Goal: Task Accomplishment & Management: Manage account settings

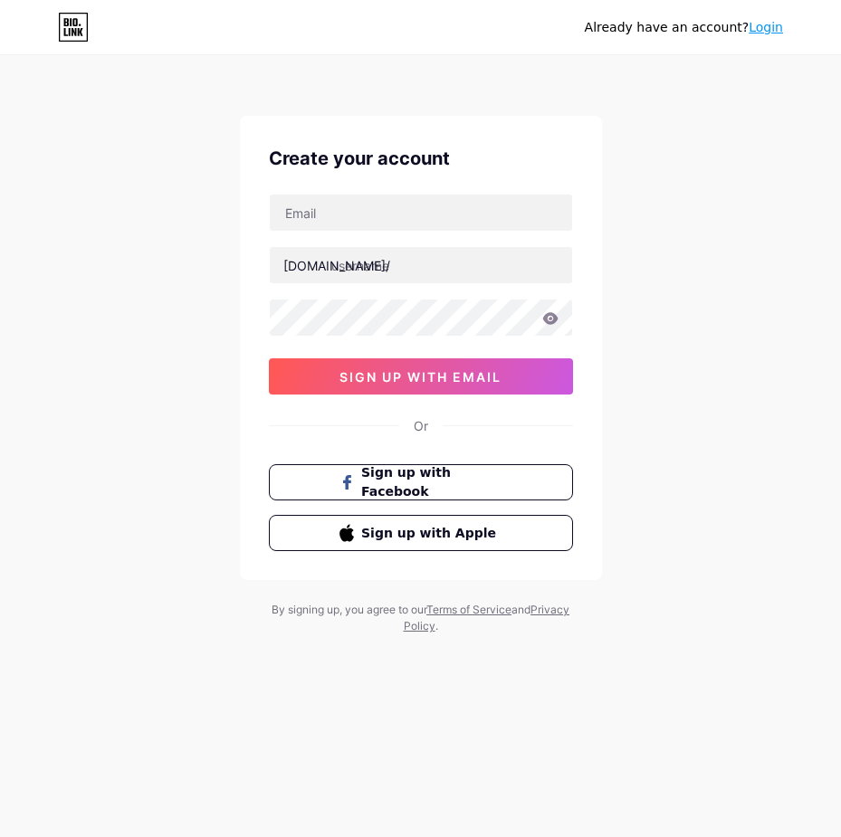
click at [681, 115] on div "Already have an account? Login Create your account bio.link/ sign up with email…" at bounding box center [420, 346] width 841 height 692
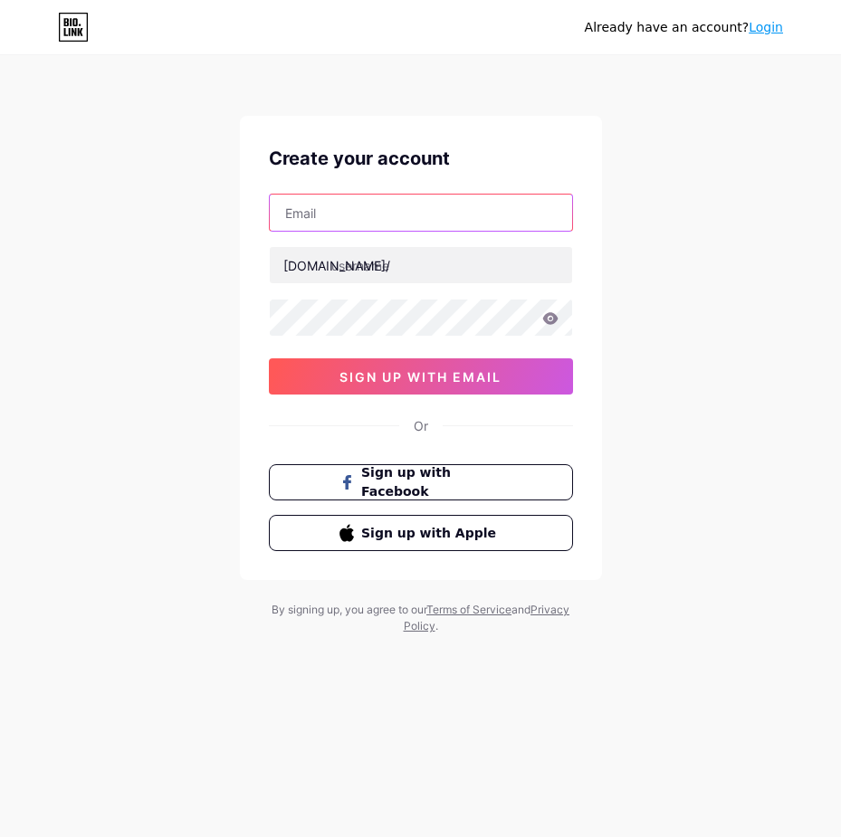
click at [319, 224] on input "text" at bounding box center [421, 213] width 302 height 36
paste input "nguyennghiabdy2921075211111111111111111111111110@ancd.us"
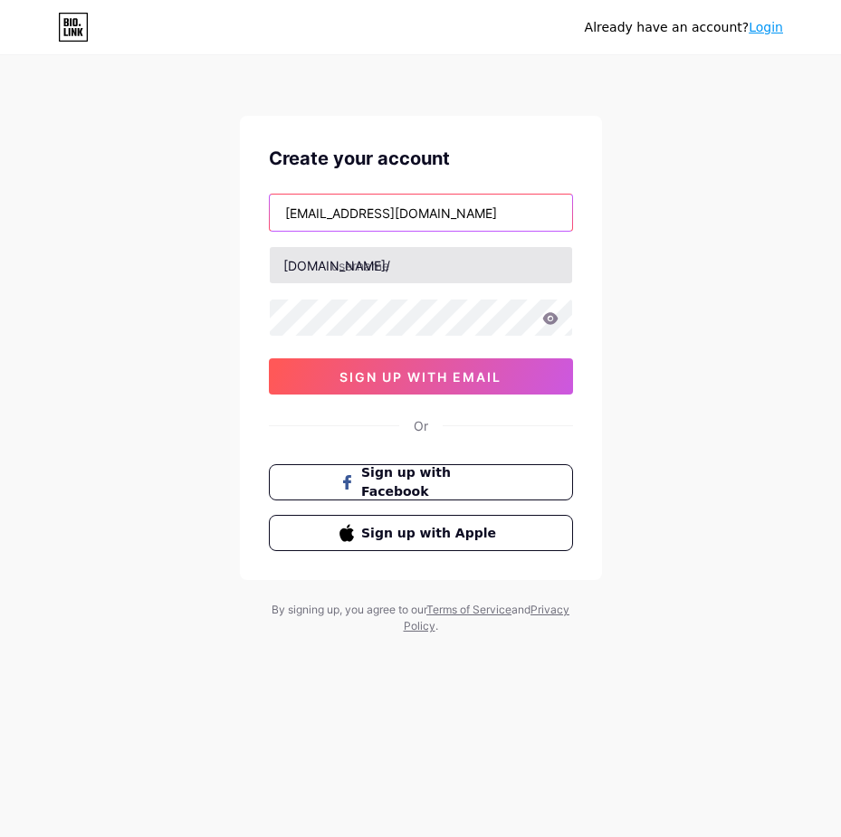
scroll to position [0, 101]
type input "nguyennghiabdy2921075211111111111111111111111110@ancd.us"
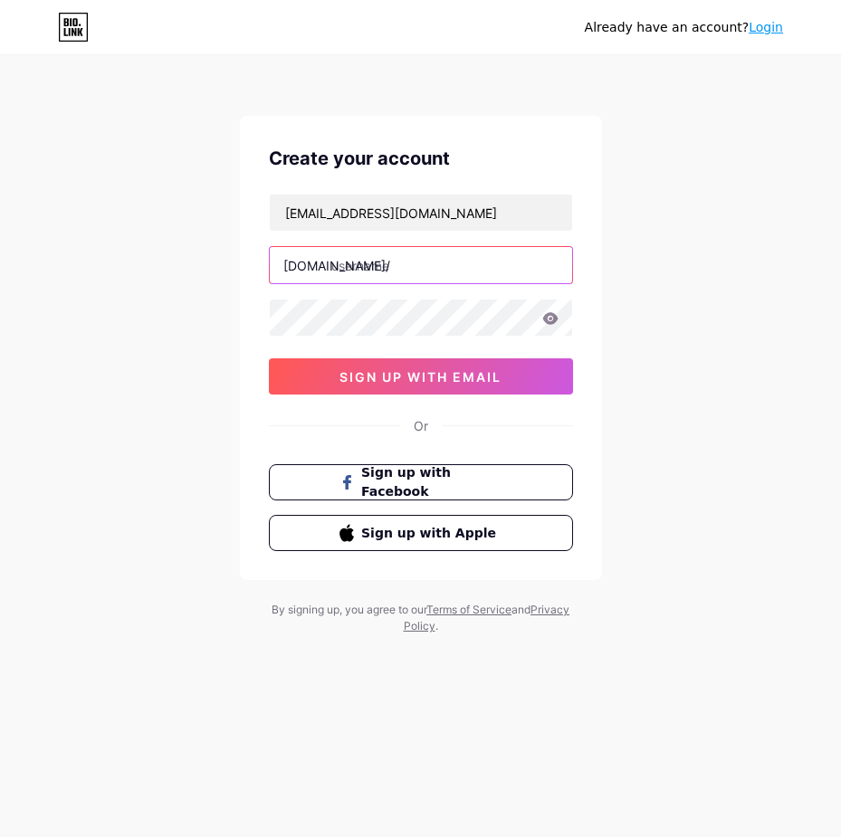
scroll to position [0, 0]
click at [363, 262] on input "text" at bounding box center [421, 265] width 302 height 36
paste input "nguyennghiabdy2921075211111111111111111111111110ancd.us"
drag, startPoint x: 452, startPoint y: 272, endPoint x: 963, endPoint y: 312, distance: 512.9
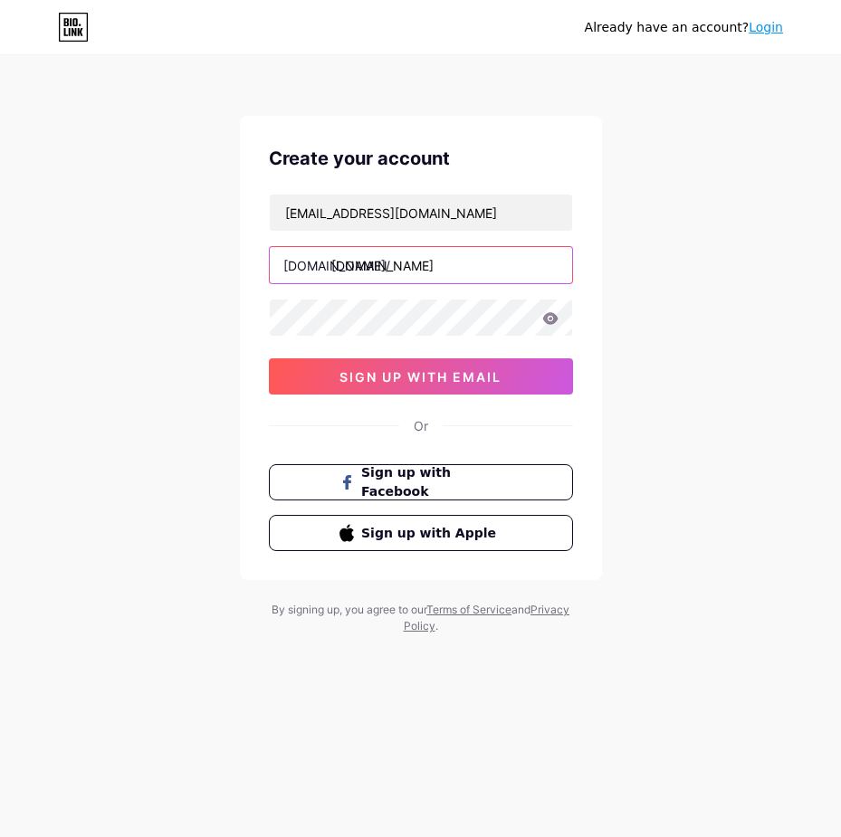
click at [840, 312] on html "Already have an account? Login Create your account nguyennghiabdy29210752111111…" at bounding box center [420, 418] width 841 height 837
type input "nguyennghiab"
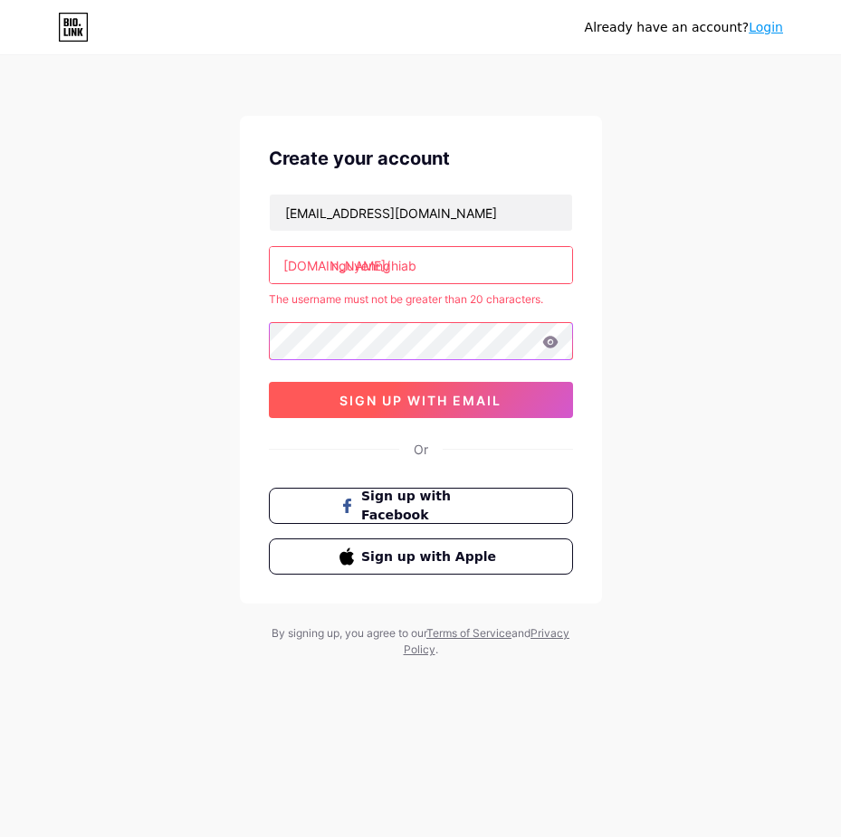
scroll to position [0, 142]
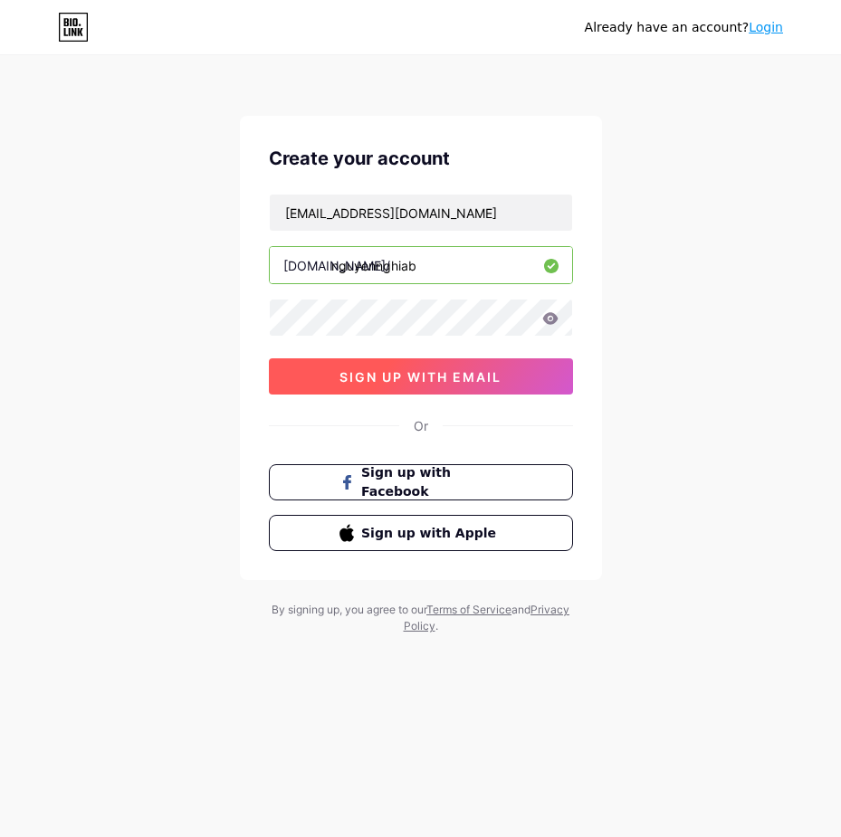
click at [407, 379] on span "sign up with email" at bounding box center [420, 376] width 162 height 15
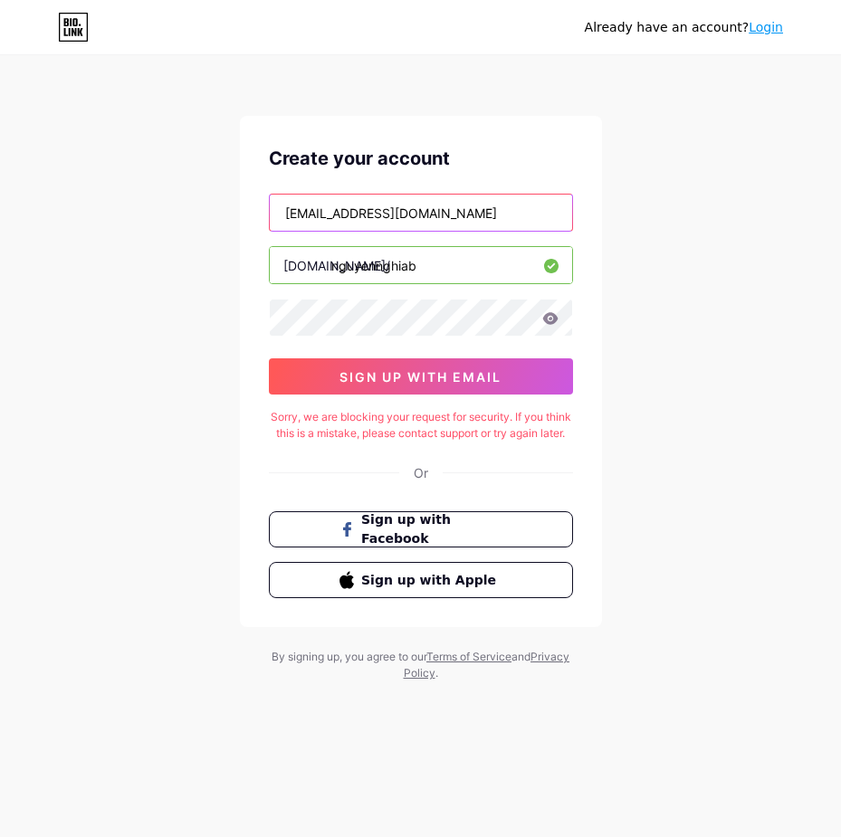
click at [434, 219] on input "nguyennghiabdy2921075211111111111111111111111110@ancd.us" at bounding box center [421, 213] width 302 height 36
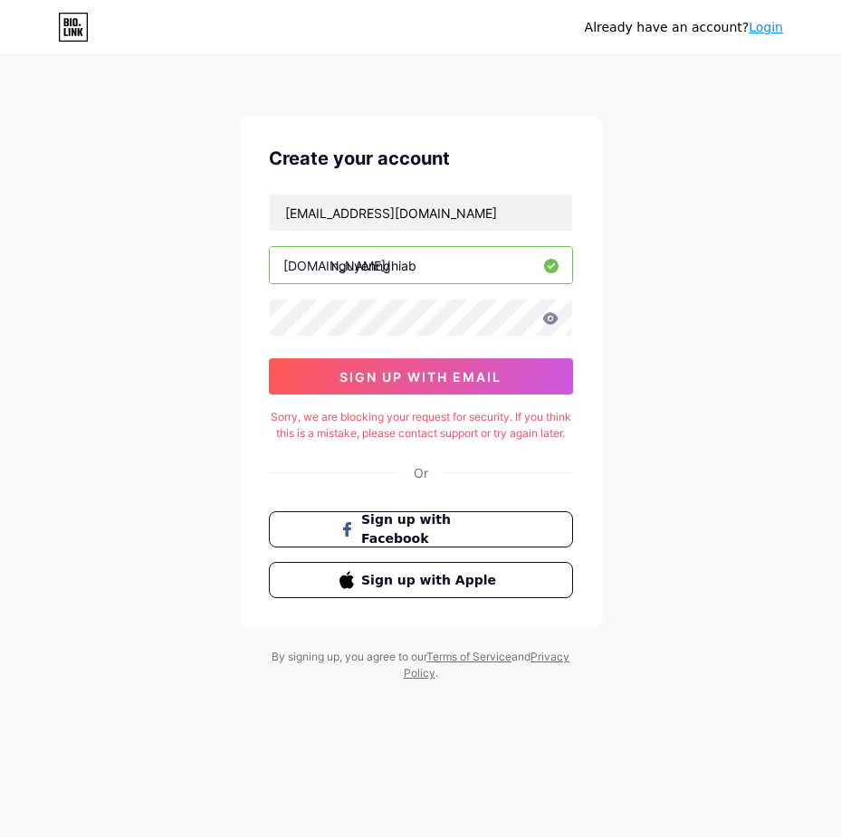
click at [754, 31] on link "Login" at bounding box center [765, 27] width 34 height 14
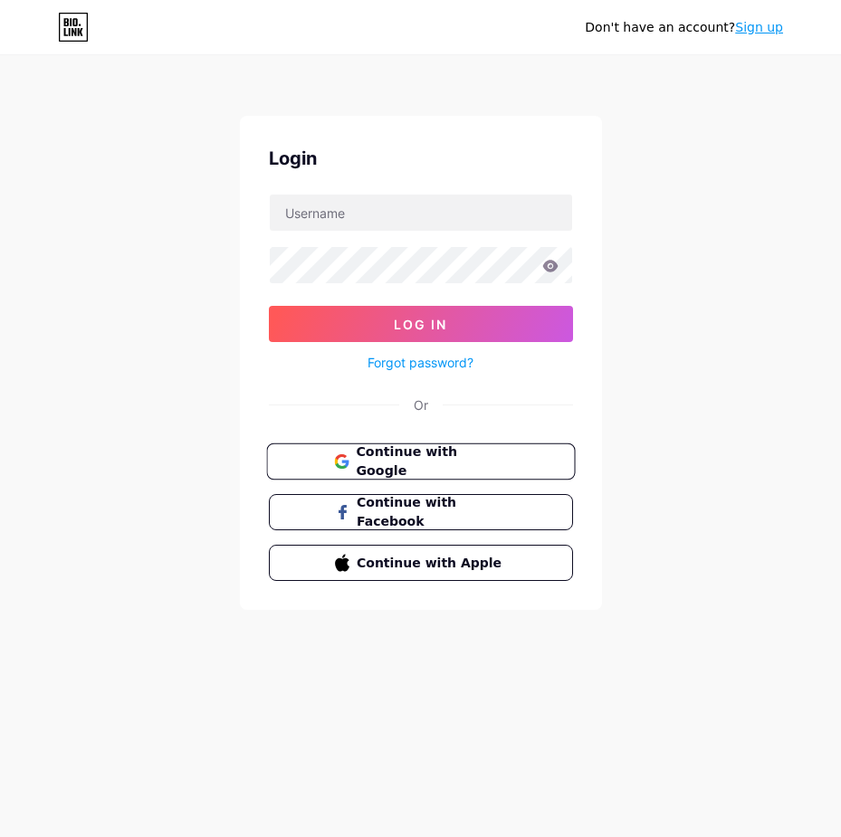
click at [439, 472] on button "Continue with Google" at bounding box center [420, 461] width 309 height 37
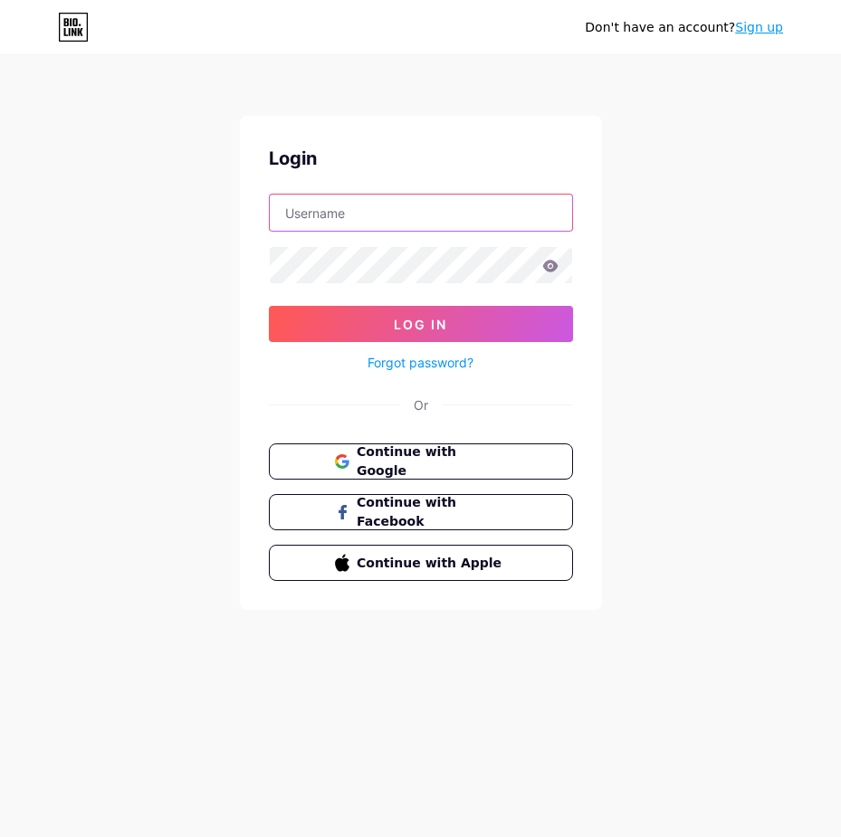
type input "nguyennghiab"
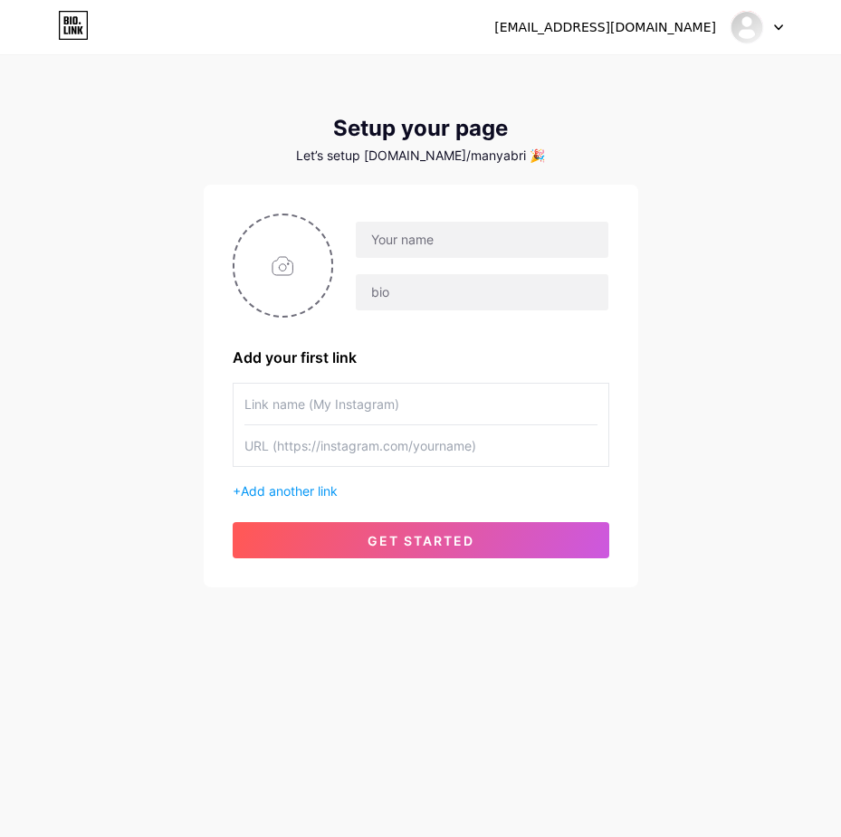
click at [174, 282] on div "[EMAIL_ADDRESS][DOMAIN_NAME] Dashboard Logout Setup your page Let’s setup [DOMA…" at bounding box center [420, 322] width 841 height 645
click at [263, 272] on input "file" at bounding box center [283, 265] width 98 height 100
type input "C:\fakepath\photo_2025-07-24_14-42-19 (2).jpg"
drag, startPoint x: 402, startPoint y: 250, endPoint x: 403, endPoint y: 263, distance: 13.6
click at [402, 250] on input "text" at bounding box center [482, 240] width 252 height 36
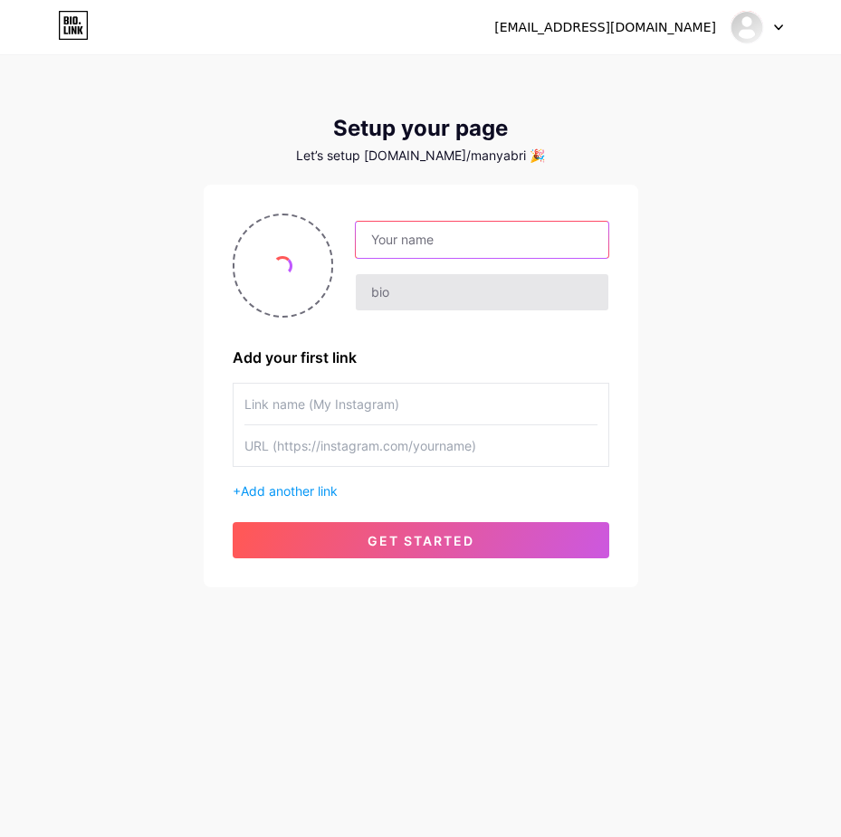
paste input "[URL][DOMAIN_NAME]"
type input "[URL][DOMAIN_NAME]"
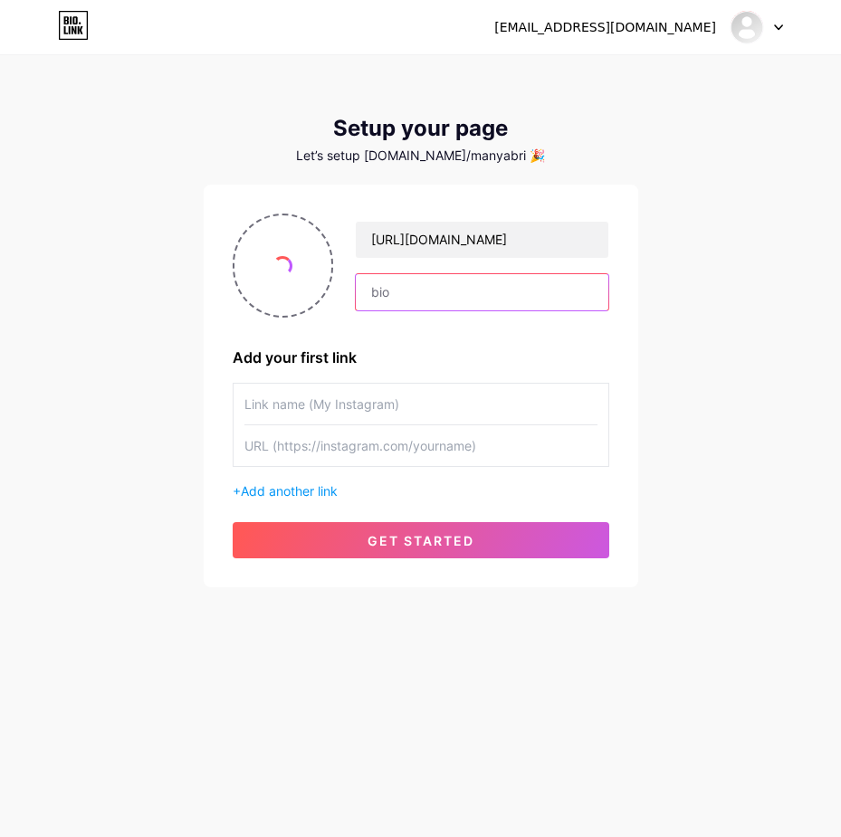
click at [405, 291] on input "text" at bounding box center [482, 292] width 252 height 36
paste input "[URL][DOMAIN_NAME]"
type input "[URL][DOMAIN_NAME]"
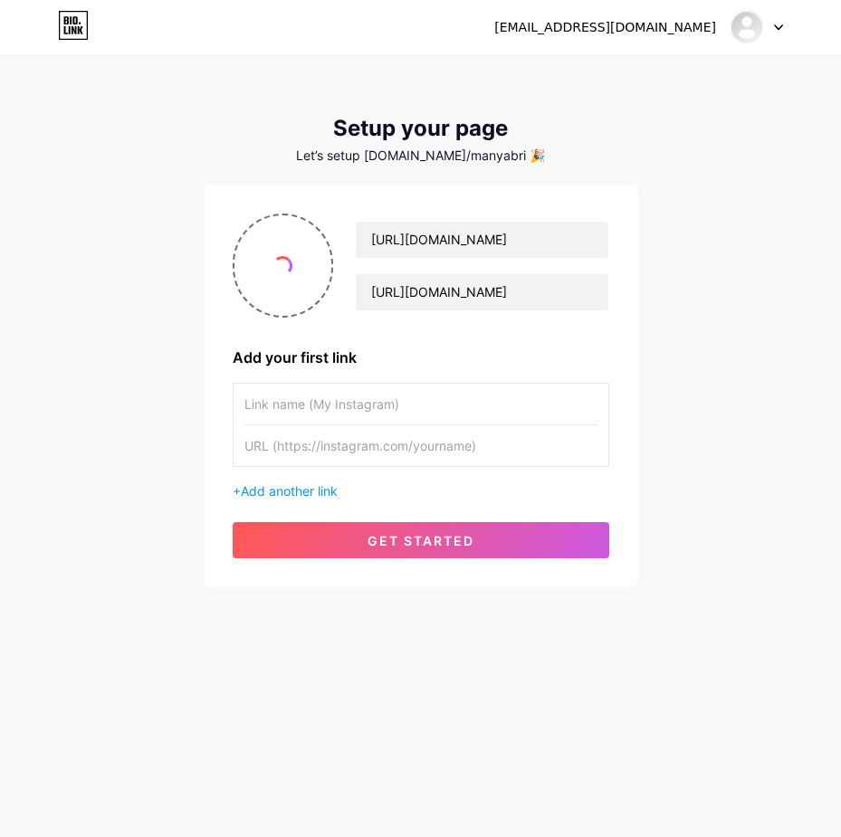
click at [377, 402] on input "text" at bounding box center [420, 404] width 353 height 41
paste input "[URL][DOMAIN_NAME]"
type input "[URL][DOMAIN_NAME]"
click at [363, 453] on input "text" at bounding box center [420, 445] width 353 height 41
paste input "[URL][DOMAIN_NAME]"
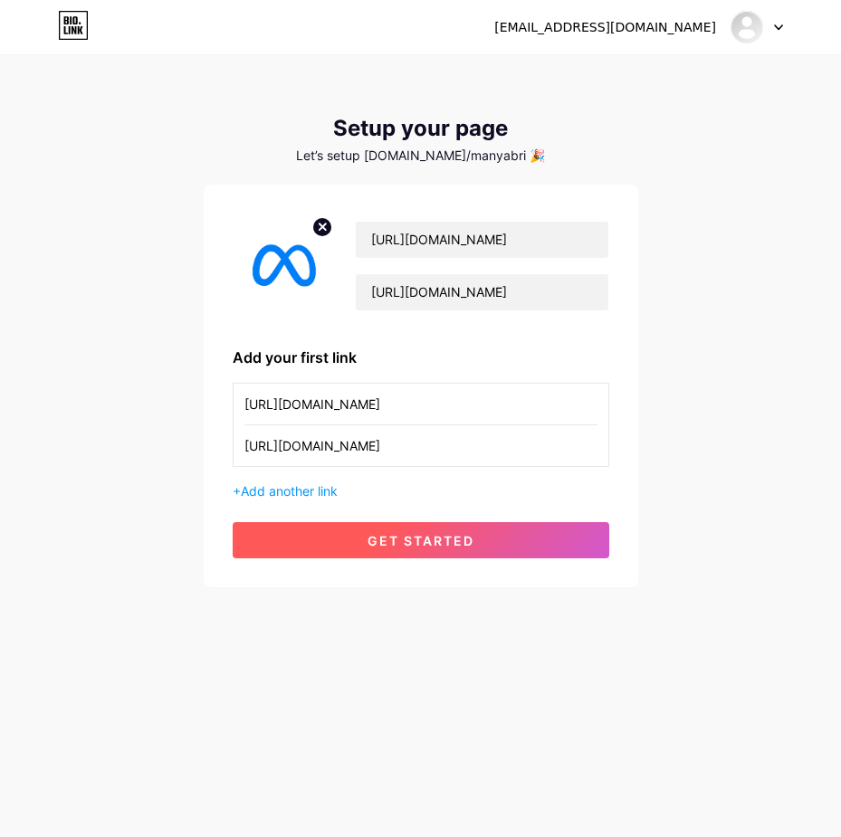
type input "[URL][DOMAIN_NAME]"
click at [450, 544] on span "get started" at bounding box center [420, 540] width 107 height 15
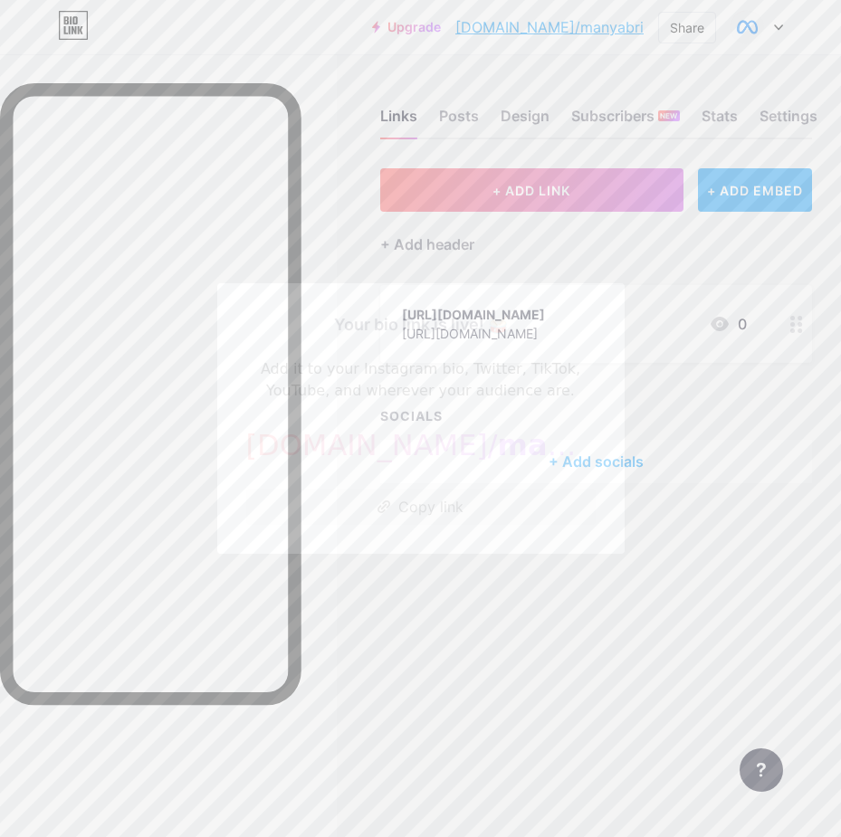
click at [683, 117] on div at bounding box center [420, 418] width 841 height 837
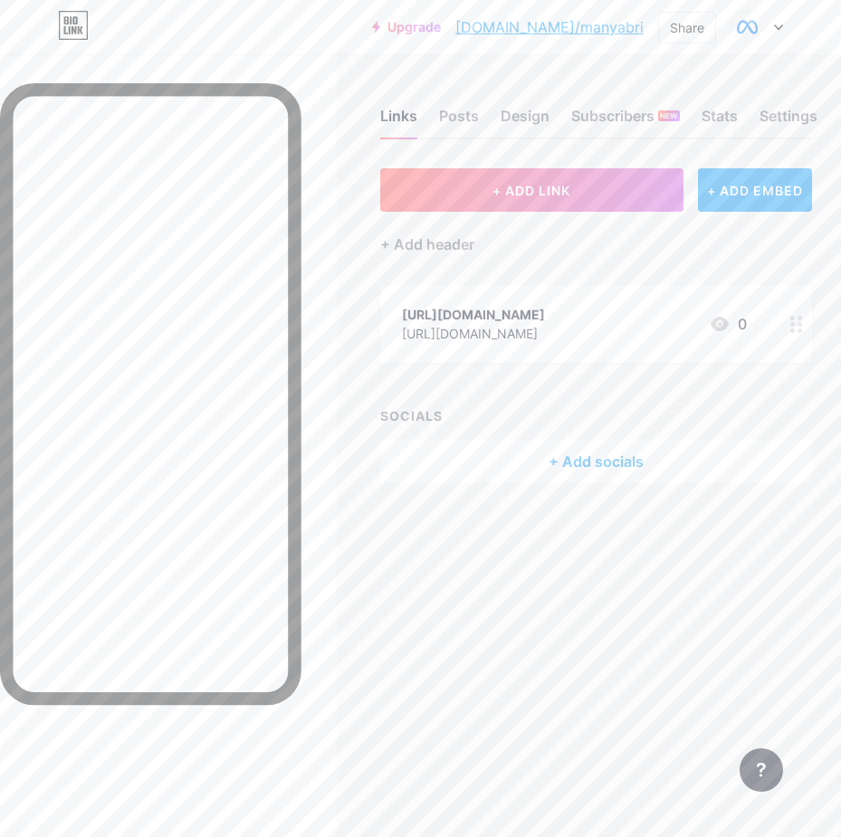
click at [510, 330] on div "[URL][DOMAIN_NAME]" at bounding box center [473, 333] width 143 height 19
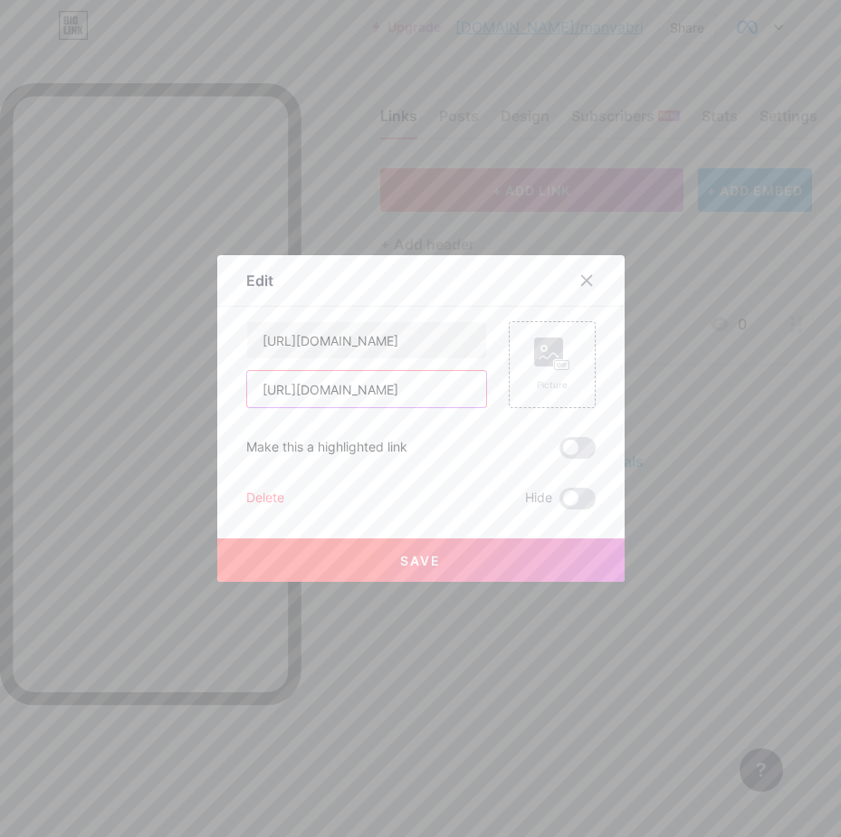
click at [443, 372] on input "[URL][DOMAIN_NAME]" at bounding box center [366, 389] width 239 height 36
paste input "[DOMAIN_NAME][URL]"
type input "[URL][DOMAIN_NAME]"
click at [534, 357] on rect at bounding box center [548, 352] width 29 height 29
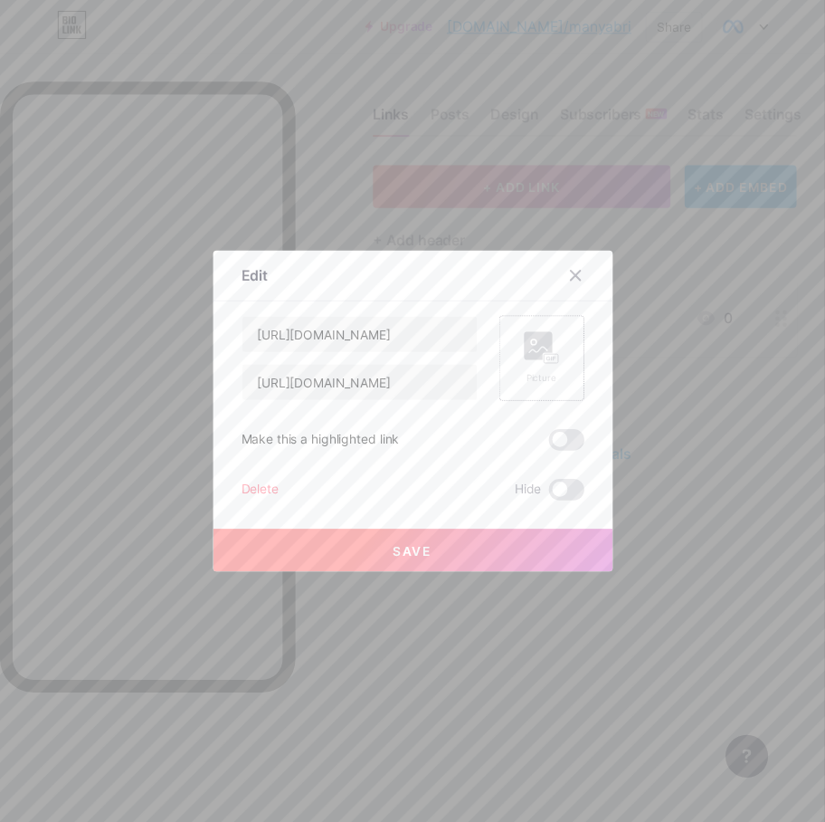
scroll to position [0, 0]
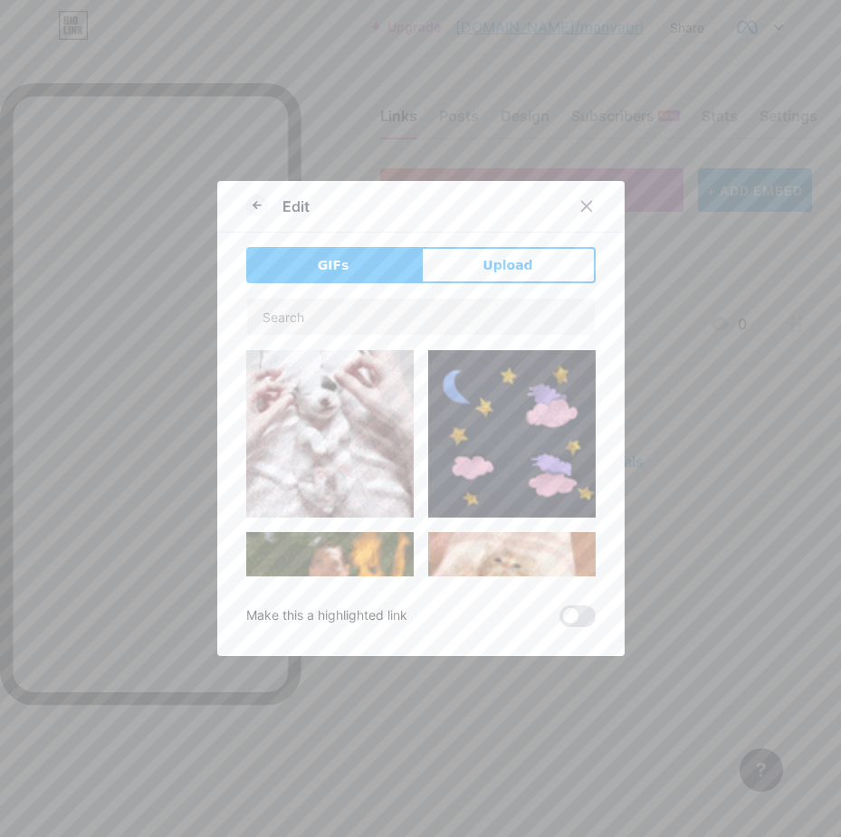
click at [557, 269] on button "Upload" at bounding box center [508, 265] width 175 height 36
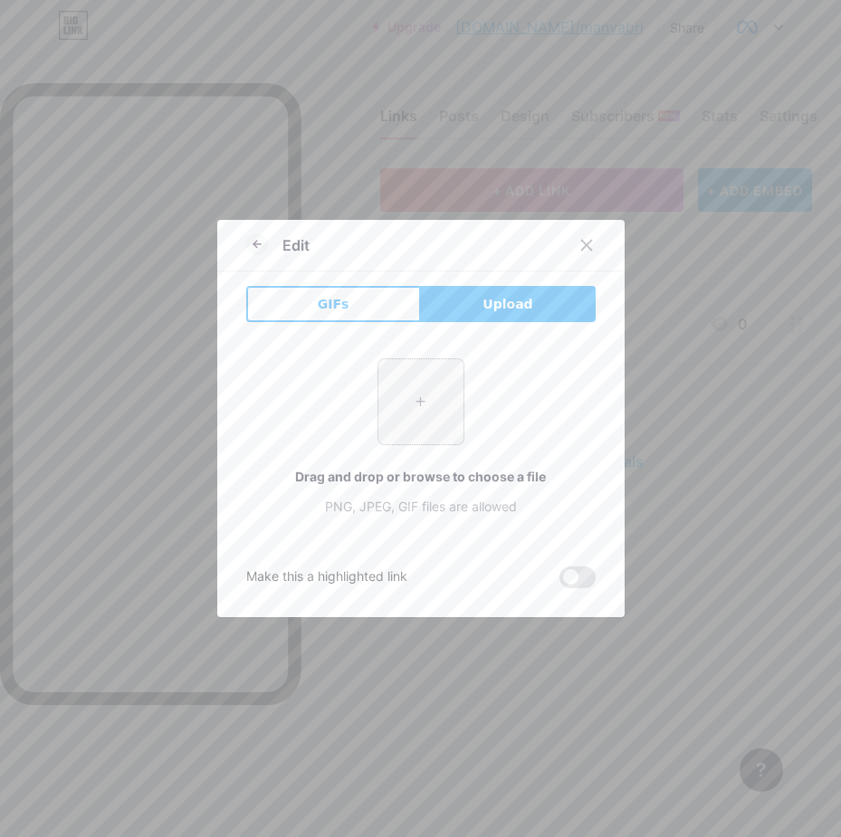
click at [396, 391] on input "file" at bounding box center [420, 401] width 85 height 85
type input "C:\fakepath\photo_2025-07-24_14-42-19.jpg"
click at [246, 242] on icon at bounding box center [257, 245] width 22 height 22
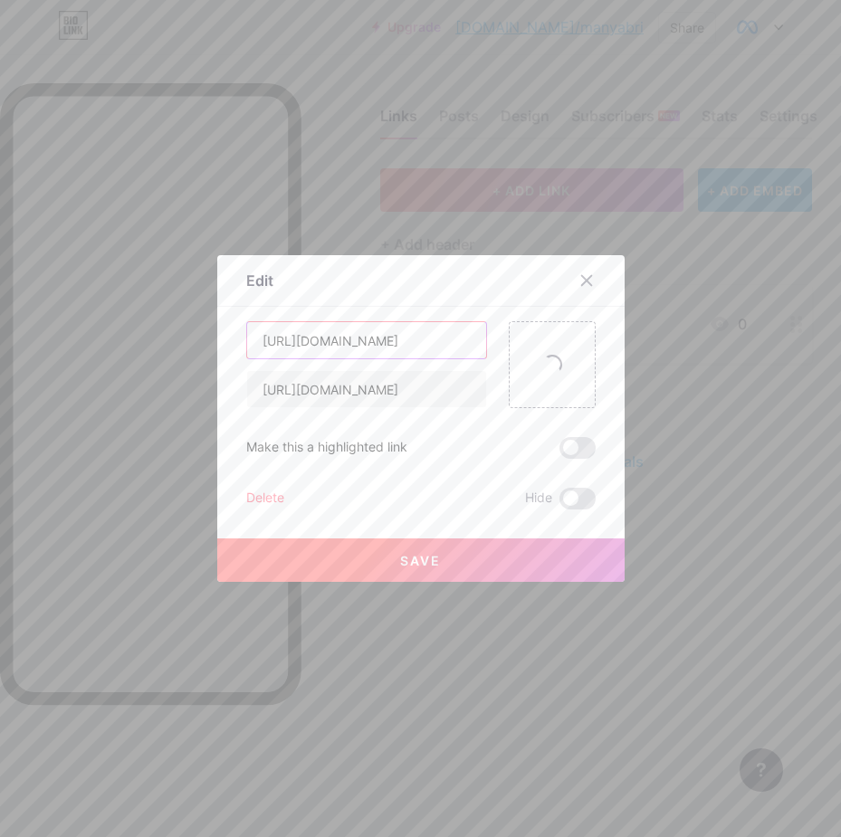
click at [359, 342] on input "[URL][DOMAIN_NAME]" at bounding box center [366, 340] width 239 height 36
type input "Submit an Appeal"
click at [488, 566] on button "Save" at bounding box center [420, 560] width 407 height 43
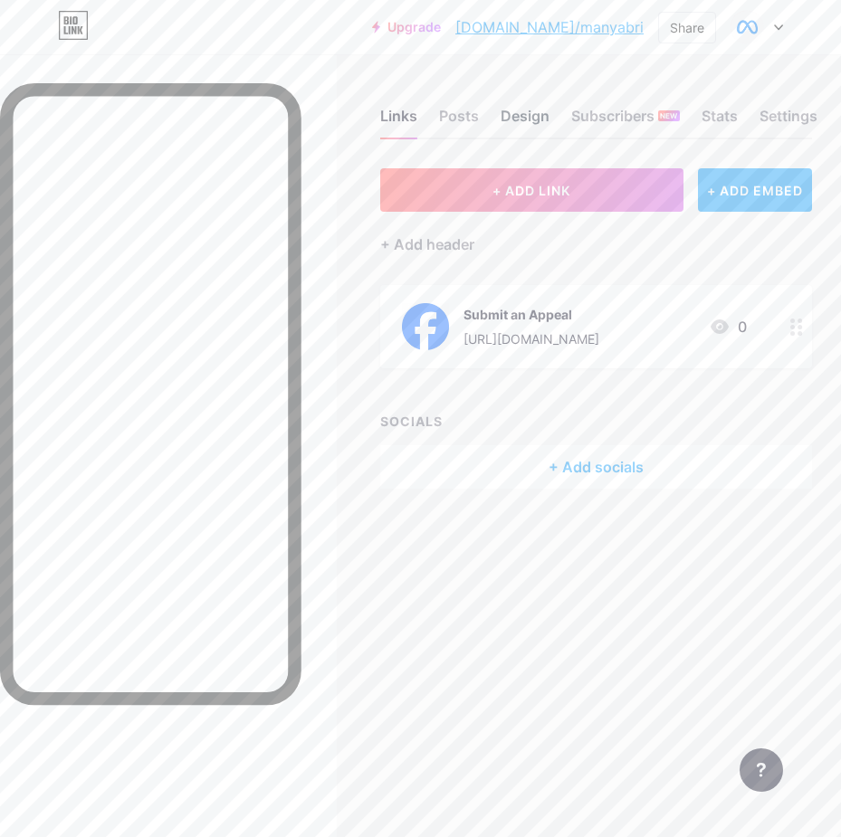
click at [511, 109] on div "Design" at bounding box center [524, 121] width 49 height 33
click at [524, 109] on div "Design" at bounding box center [524, 121] width 49 height 33
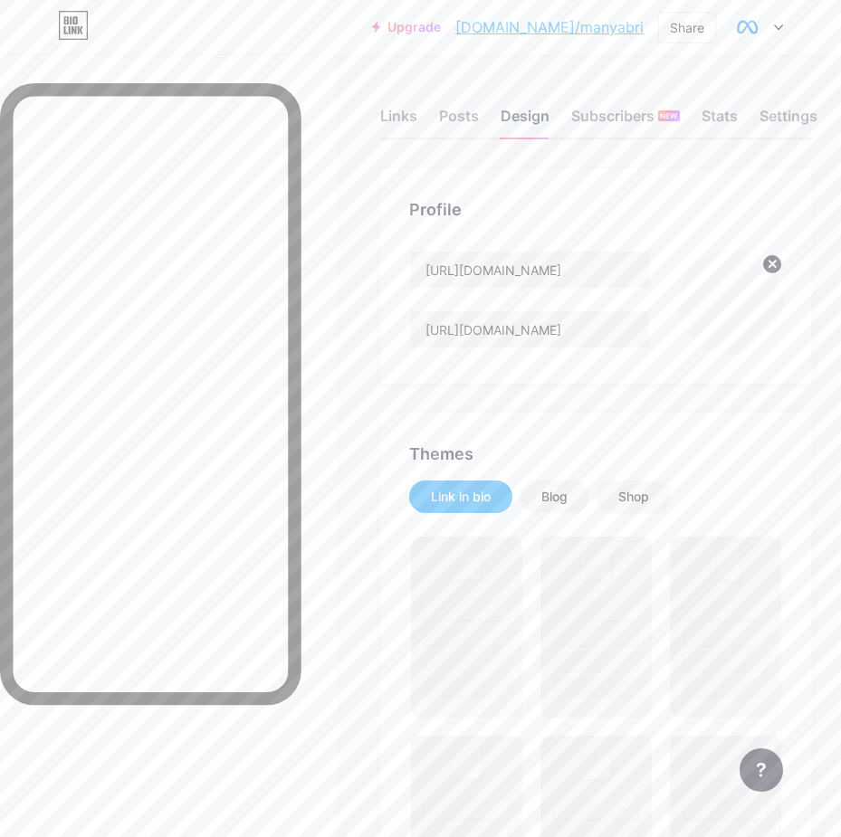
click at [524, 109] on div "Design" at bounding box center [524, 121] width 49 height 33
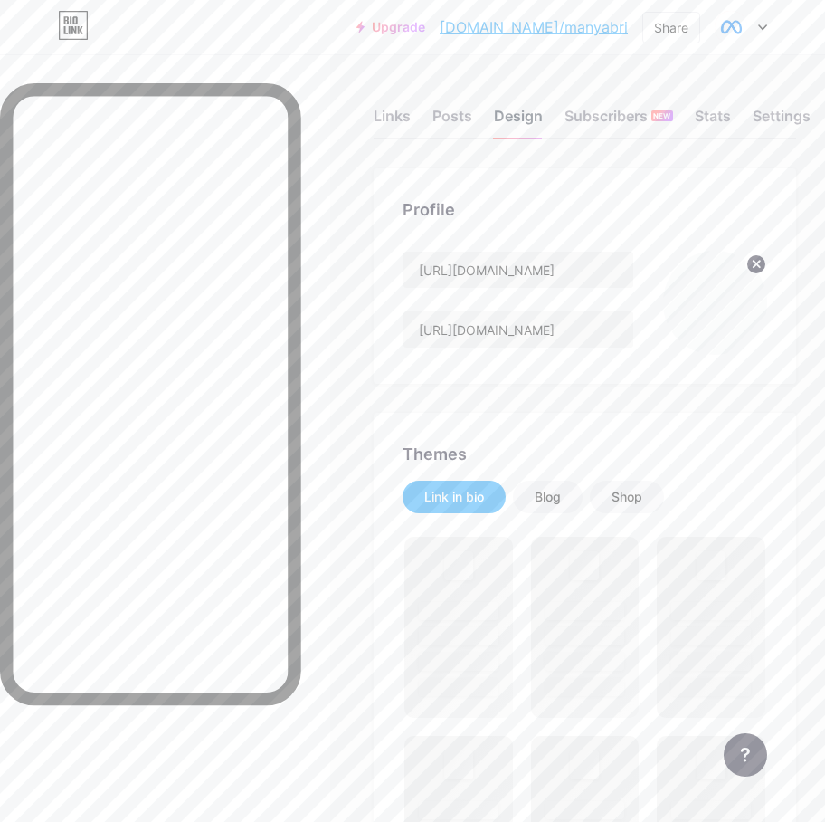
click at [524, 109] on div "Design" at bounding box center [518, 121] width 49 height 33
click at [485, 338] on input "[URL][DOMAIN_NAME]" at bounding box center [519, 329] width 230 height 36
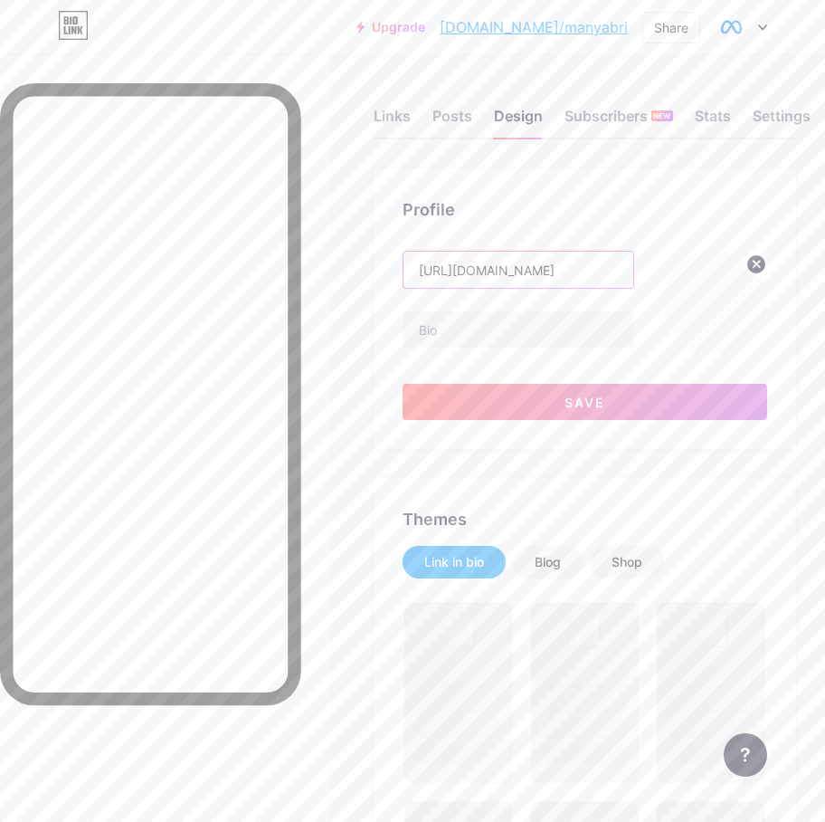
click at [533, 272] on input "[URL][DOMAIN_NAME]" at bounding box center [519, 270] width 230 height 36
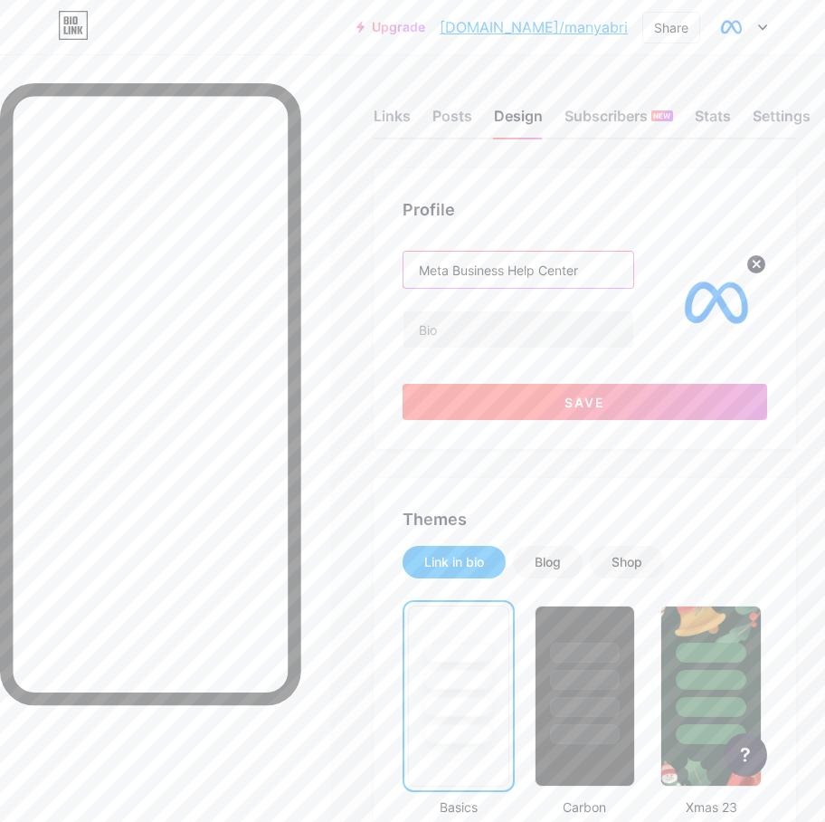
type input "Meta Business Help Center"
click at [535, 419] on button "Save" at bounding box center [585, 402] width 365 height 36
click at [575, 273] on input "Meta Business Help Center" at bounding box center [519, 270] width 230 height 36
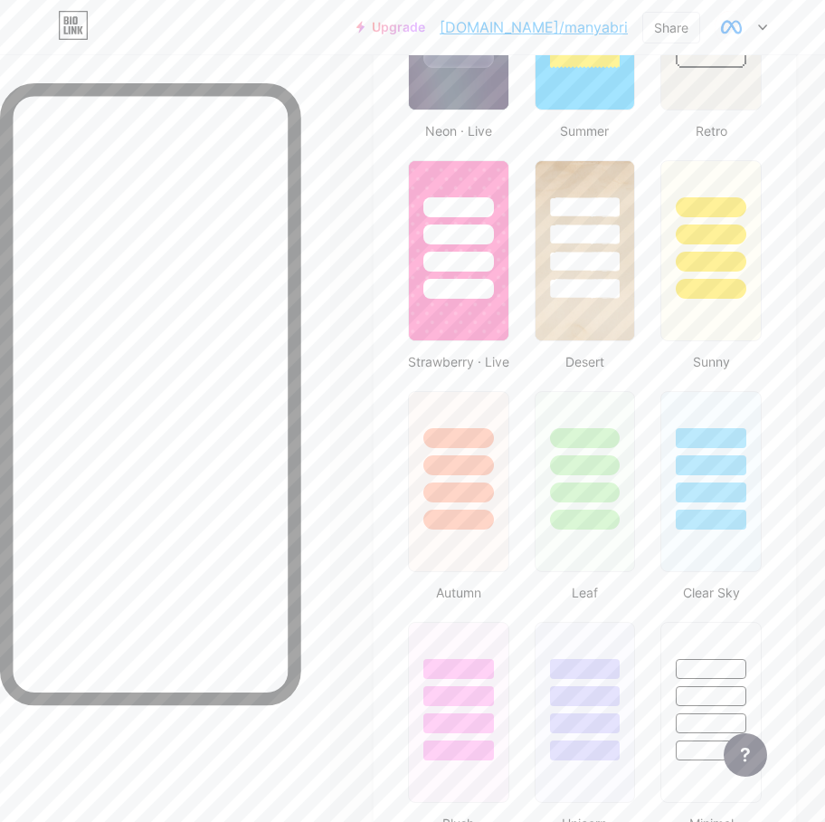
scroll to position [2217, 0]
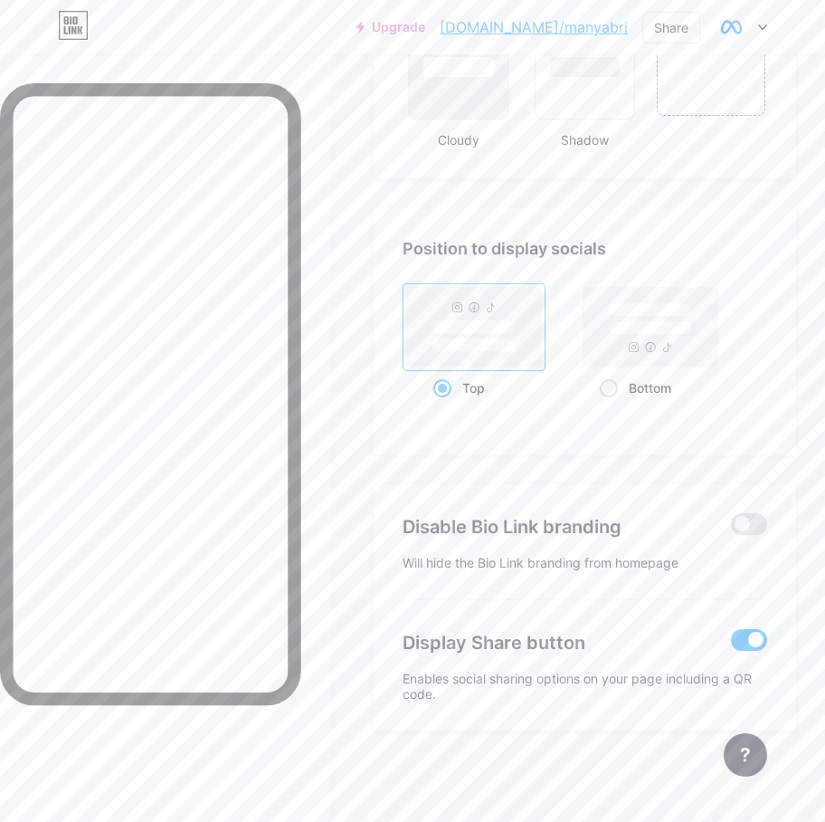
click at [760, 631] on span at bounding box center [749, 640] width 36 height 22
click at [731, 644] on input "checkbox" at bounding box center [731, 644] width 0 height 0
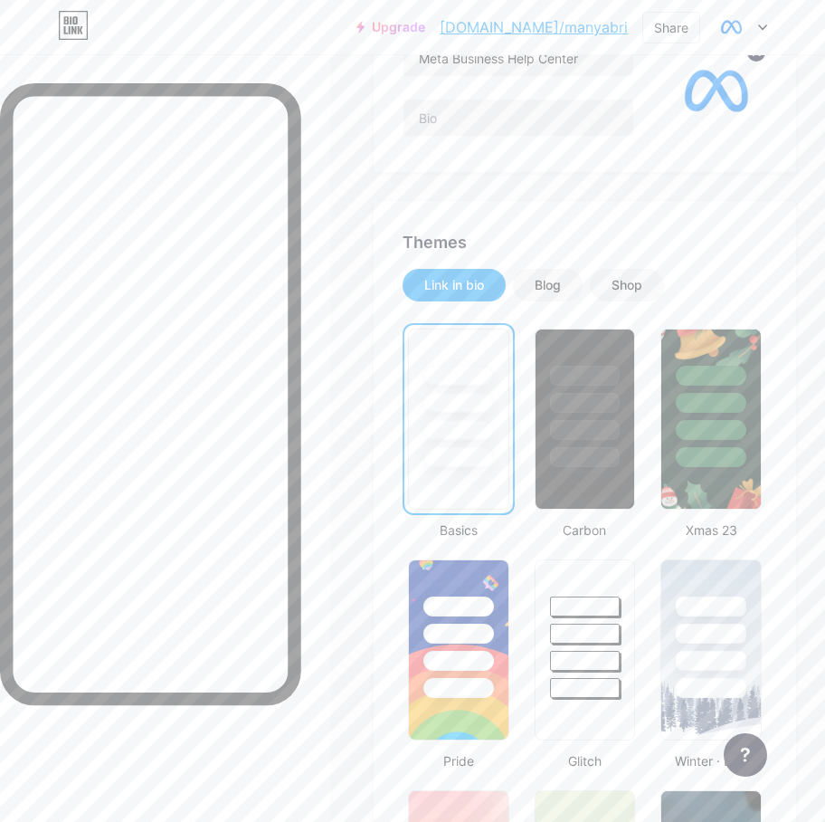
scroll to position [0, 0]
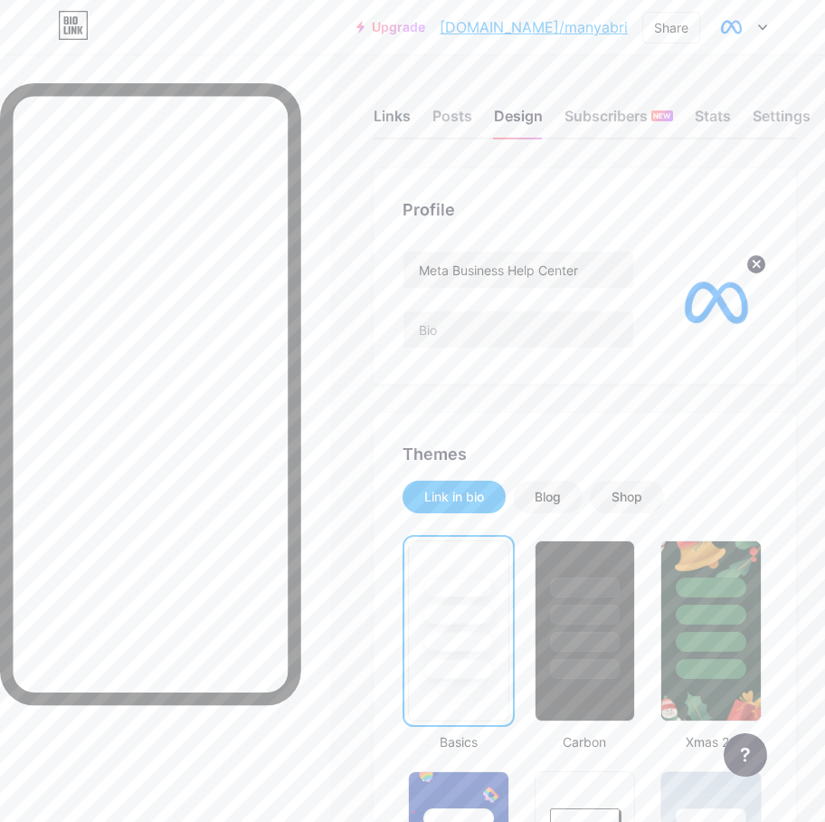
click at [393, 117] on div "Links" at bounding box center [392, 121] width 37 height 33
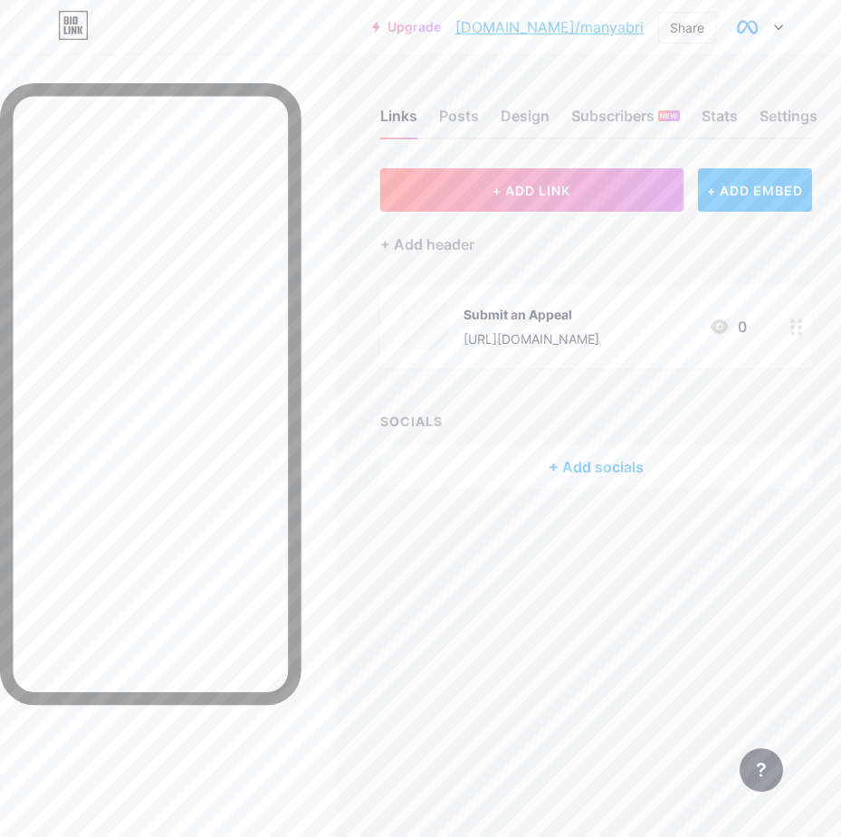
click at [579, 329] on div "[URL][DOMAIN_NAME]" at bounding box center [531, 338] width 136 height 19
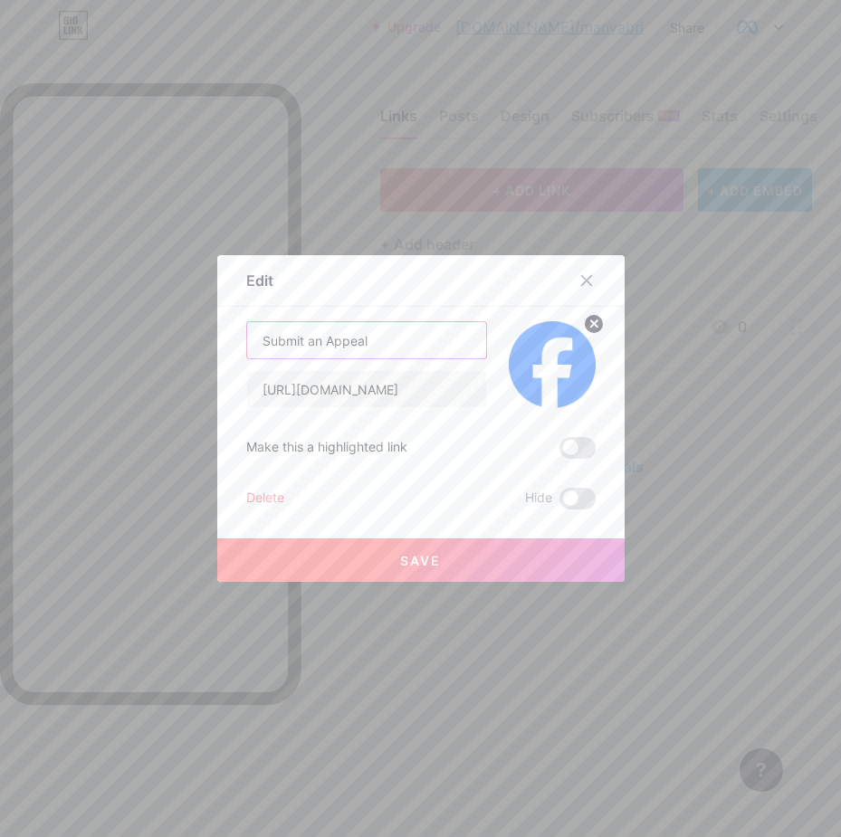
click at [418, 342] on input "Submit an Appeal" at bounding box center [366, 340] width 239 height 36
click at [581, 283] on icon at bounding box center [586, 281] width 10 height 10
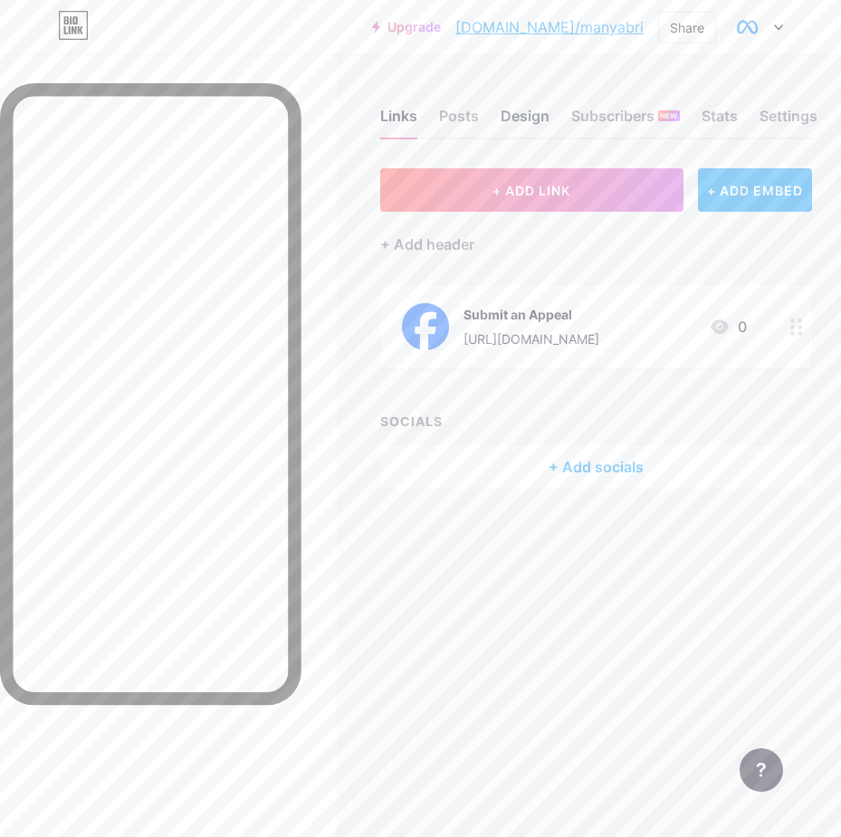
click at [535, 108] on div "Design" at bounding box center [524, 121] width 49 height 33
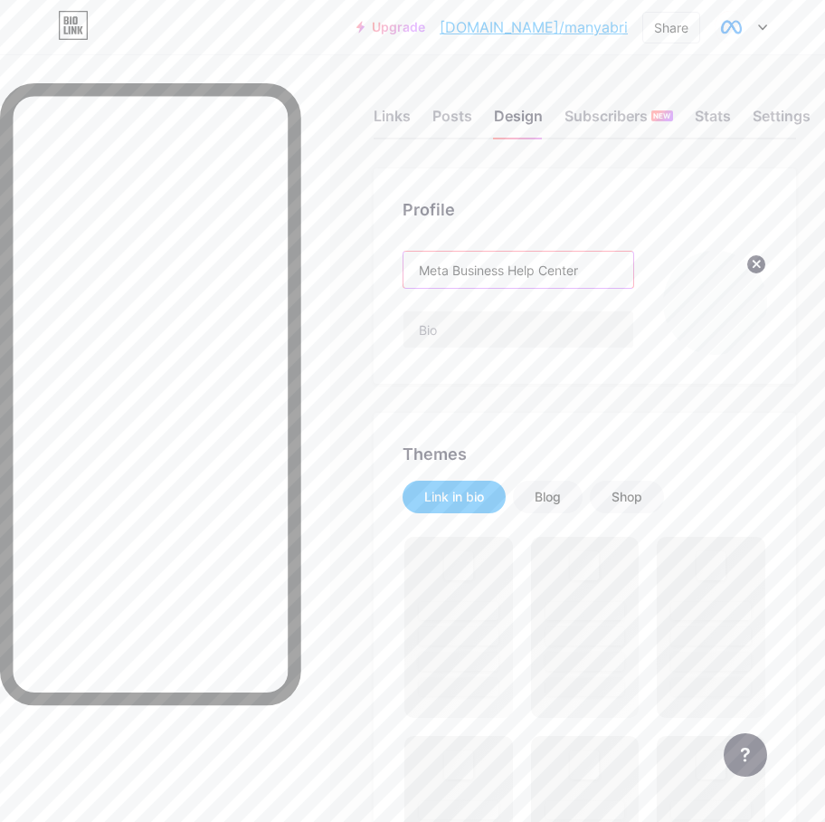
click at [519, 277] on input "Meta Business Help Center" at bounding box center [519, 270] width 230 height 36
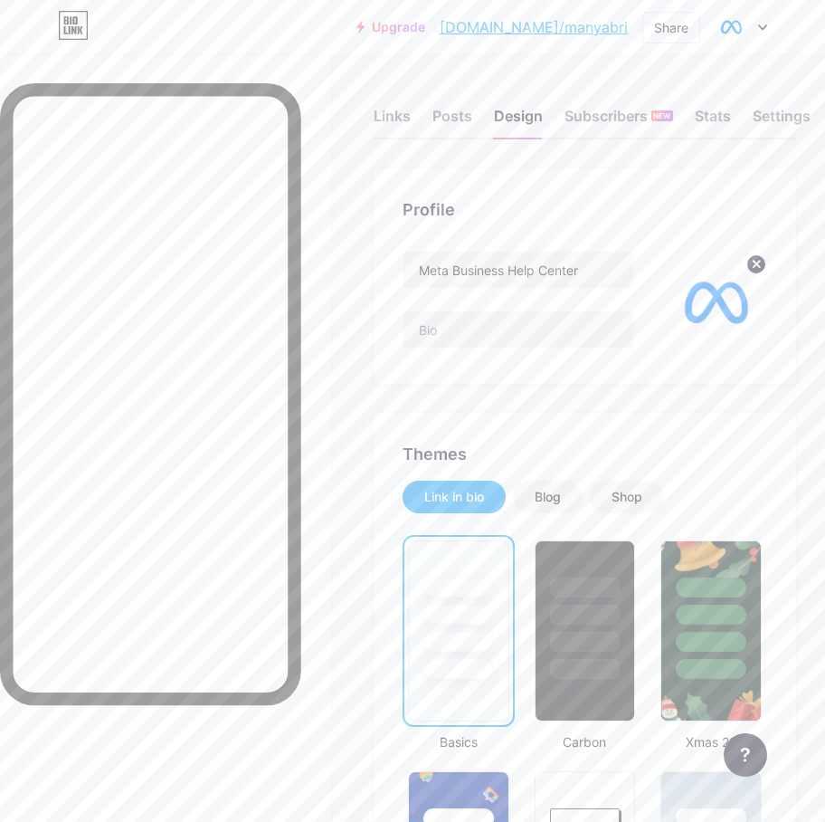
click at [571, 30] on link "[DOMAIN_NAME]/manyabri" at bounding box center [534, 27] width 188 height 22
